Goal: Transaction & Acquisition: Purchase product/service

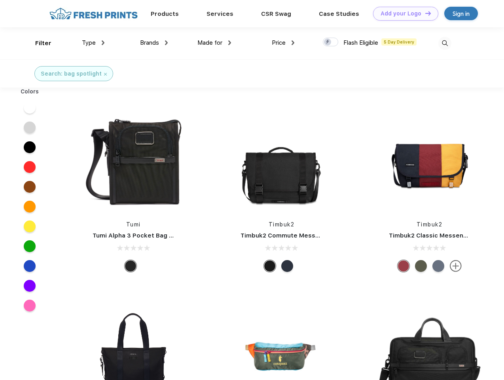
scroll to position [0, 0]
click at [403, 13] on link "Add your Logo Design Tool" at bounding box center [405, 14] width 65 height 14
click at [0, 0] on div "Design Tool" at bounding box center [0, 0] width 0 height 0
click at [424, 13] on link "Add your Logo Design Tool" at bounding box center [405, 14] width 65 height 14
click at [38, 43] on div "Filter" at bounding box center [43, 43] width 16 height 9
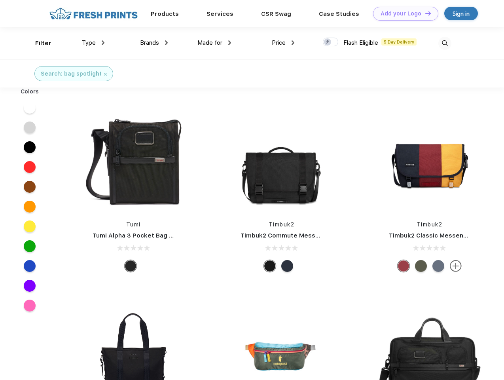
click at [93, 43] on span "Type" at bounding box center [89, 42] width 14 height 7
click at [154, 43] on span "Brands" at bounding box center [149, 42] width 19 height 7
click at [214, 43] on span "Made for" at bounding box center [209, 42] width 25 height 7
click at [283, 43] on span "Price" at bounding box center [279, 42] width 14 height 7
click at [331, 42] on div at bounding box center [330, 42] width 15 height 9
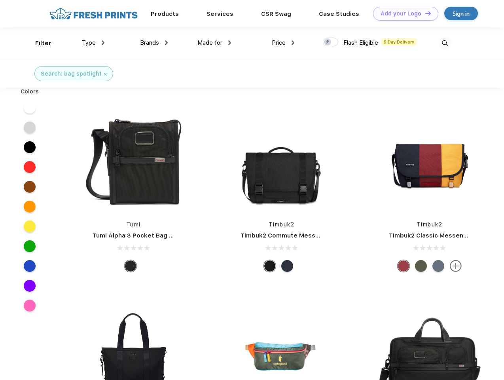
click at [328, 42] on input "checkbox" at bounding box center [325, 39] width 5 height 5
click at [445, 43] on img at bounding box center [444, 43] width 13 height 13
